Goal: Task Accomplishment & Management: Complete application form

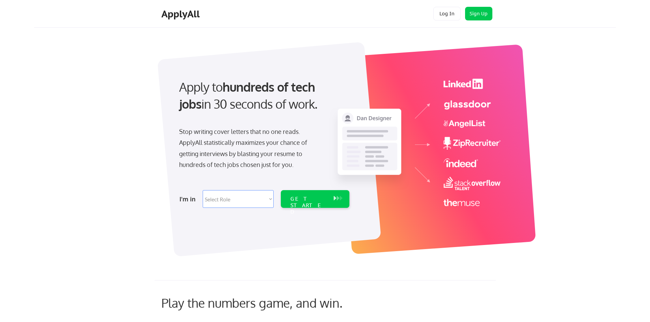
click at [270, 199] on select "Select Role Software Engineering Product Management Customer Success Sales UI/U…" at bounding box center [238, 199] width 71 height 18
select select ""it_security""
click at [203, 190] on select "Select Role Software Engineering Product Management Customer Success Sales UI/U…" at bounding box center [238, 199] width 71 height 18
select select ""it_security""
click at [310, 196] on div "GET STARTED" at bounding box center [308, 206] width 36 height 20
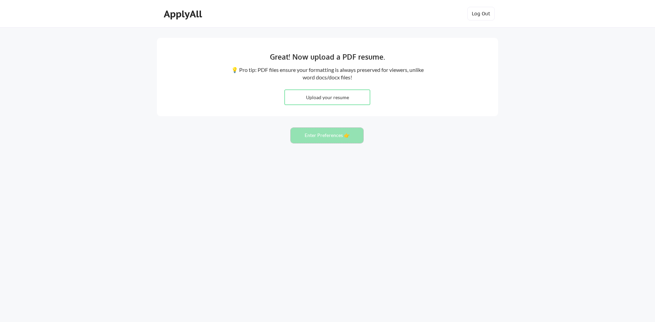
click at [336, 137] on button "Enter Preferences 👉" at bounding box center [327, 135] width 73 height 15
click at [330, 98] on input "file" at bounding box center [327, 97] width 85 height 15
type input "C:\fakepath\Building Wealth.jpg"
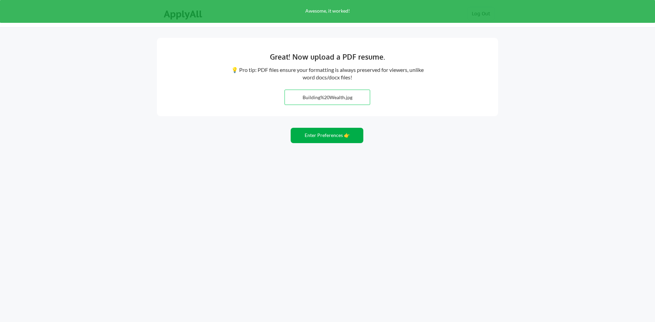
click at [329, 136] on button "Enter Preferences 👉" at bounding box center [327, 135] width 73 height 15
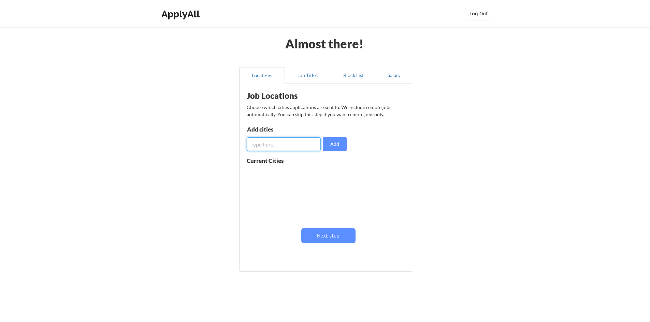
click at [278, 144] on input "input" at bounding box center [284, 144] width 74 height 14
click at [271, 149] on input "input" at bounding box center [284, 144] width 74 height 14
click at [336, 140] on button "Add" at bounding box center [335, 144] width 24 height 14
click at [293, 142] on input "input" at bounding box center [284, 144] width 74 height 14
type input "Minneapolis"
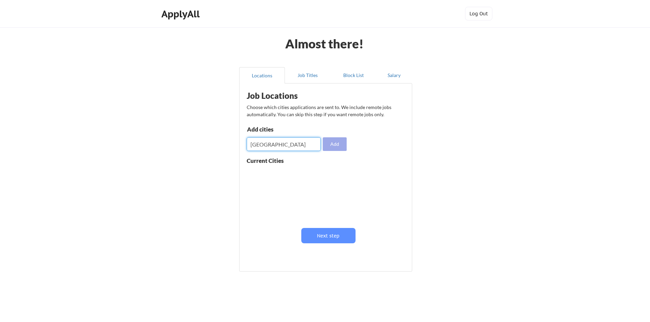
drag, startPoint x: 338, startPoint y: 145, endPoint x: 332, endPoint y: 145, distance: 5.5
click at [338, 145] on button "Add" at bounding box center [335, 144] width 24 height 14
click at [286, 145] on input "input" at bounding box center [284, 144] width 74 height 14
type input "St Paul"
click at [337, 145] on button "Add" at bounding box center [335, 144] width 24 height 14
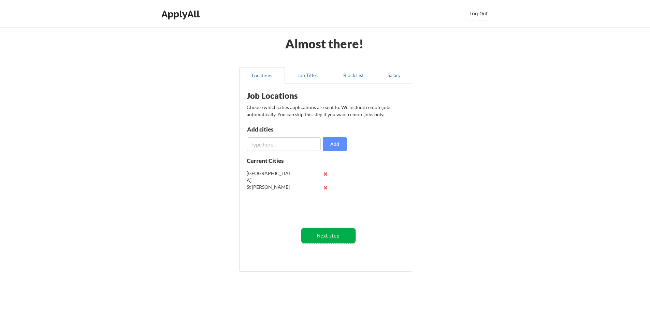
click at [332, 235] on button "Next step" at bounding box center [328, 235] width 54 height 15
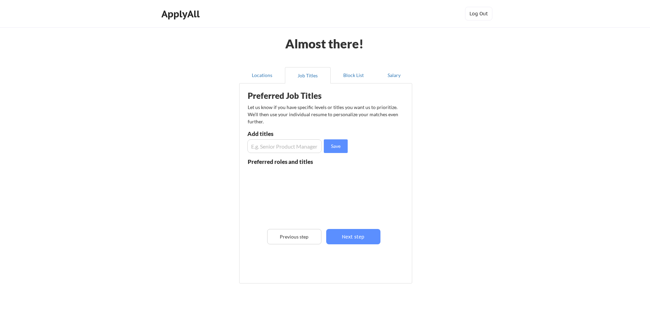
click at [290, 146] on input "input" at bounding box center [284, 146] width 74 height 14
type input "cybersecurity"
click at [339, 148] on button "Save" at bounding box center [336, 146] width 24 height 14
click at [353, 236] on button "Next step" at bounding box center [353, 236] width 54 height 15
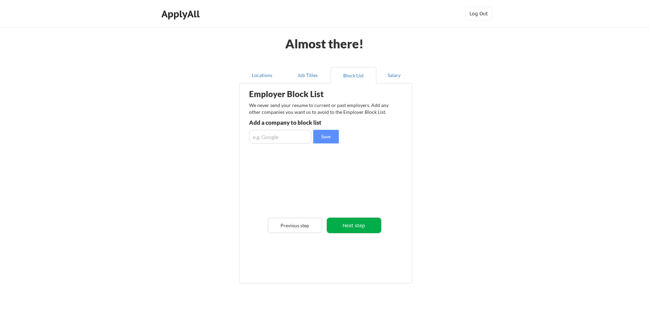
click at [350, 226] on button "Next step" at bounding box center [354, 225] width 54 height 15
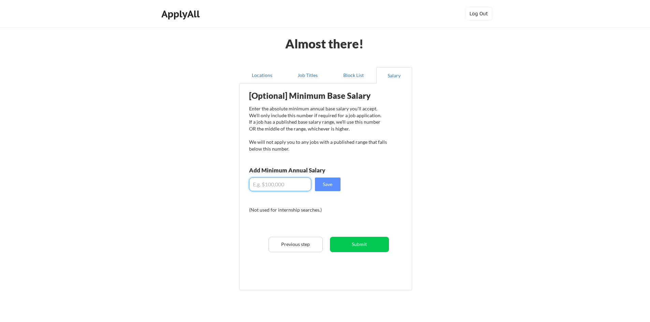
click at [275, 186] on input "input" at bounding box center [280, 185] width 62 height 14
type input "$120,000"
click at [361, 245] on button "Submit" at bounding box center [359, 244] width 59 height 15
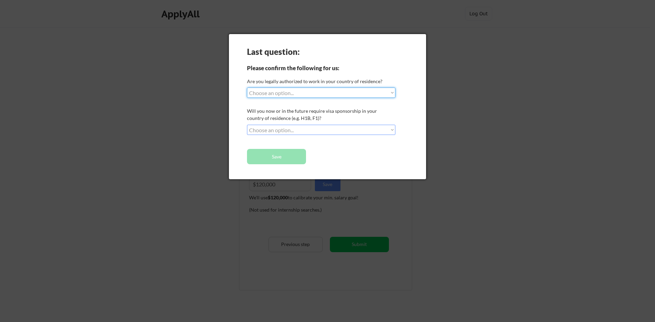
click at [380, 93] on select "Choose an option... Yes, I am a US Citizen Yes, I am a Canadian Citizen Yes, I …" at bounding box center [321, 93] width 148 height 10
select select ""yes__i_am_a_us_citizen""
click at [247, 88] on select "Choose an option... Yes, I am a US Citizen Yes, I am a Canadian Citizen Yes, I …" at bounding box center [321, 93] width 148 height 10
click at [388, 128] on select "Choose an option... No, I will not need sponsorship Yes, I will need sponsorship" at bounding box center [321, 130] width 148 height 10
select select ""no__i_will_not_need_sponsorship""
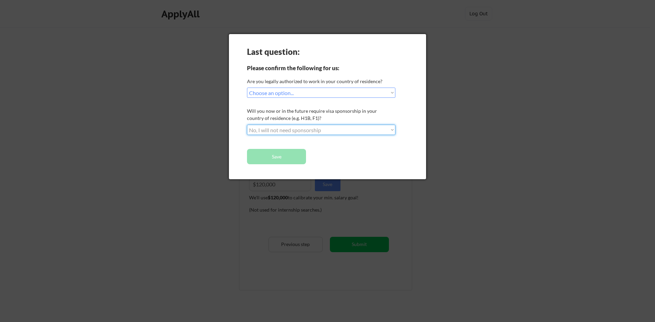
click at [247, 125] on select "Choose an option... No, I will not need sponsorship Yes, I will need sponsorship" at bounding box center [321, 130] width 148 height 10
click at [286, 157] on button "Save" at bounding box center [276, 156] width 59 height 15
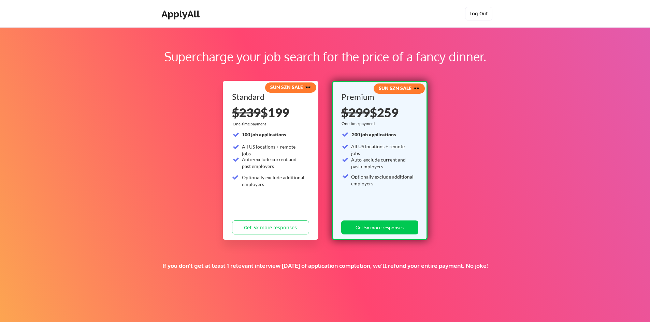
click at [483, 13] on button "Log Out" at bounding box center [478, 14] width 27 height 14
